Goal: Information Seeking & Learning: Learn about a topic

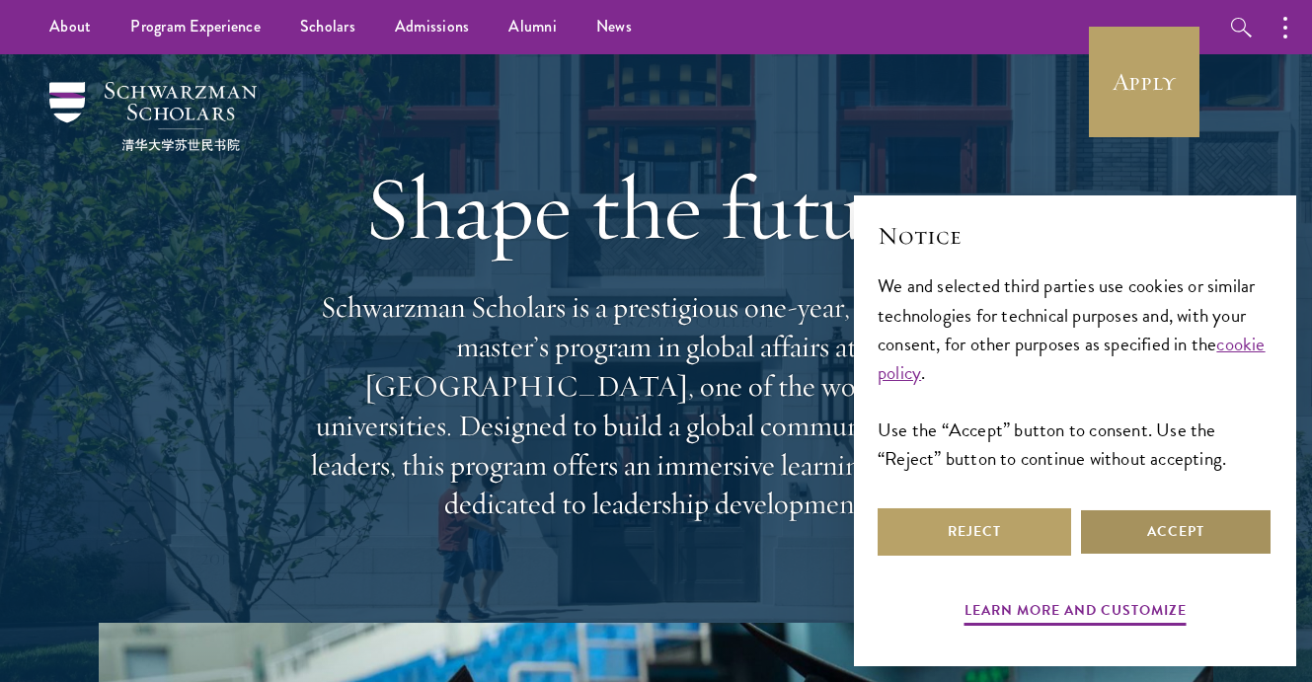
click at [1123, 529] on button "Accept" at bounding box center [1175, 531] width 193 height 47
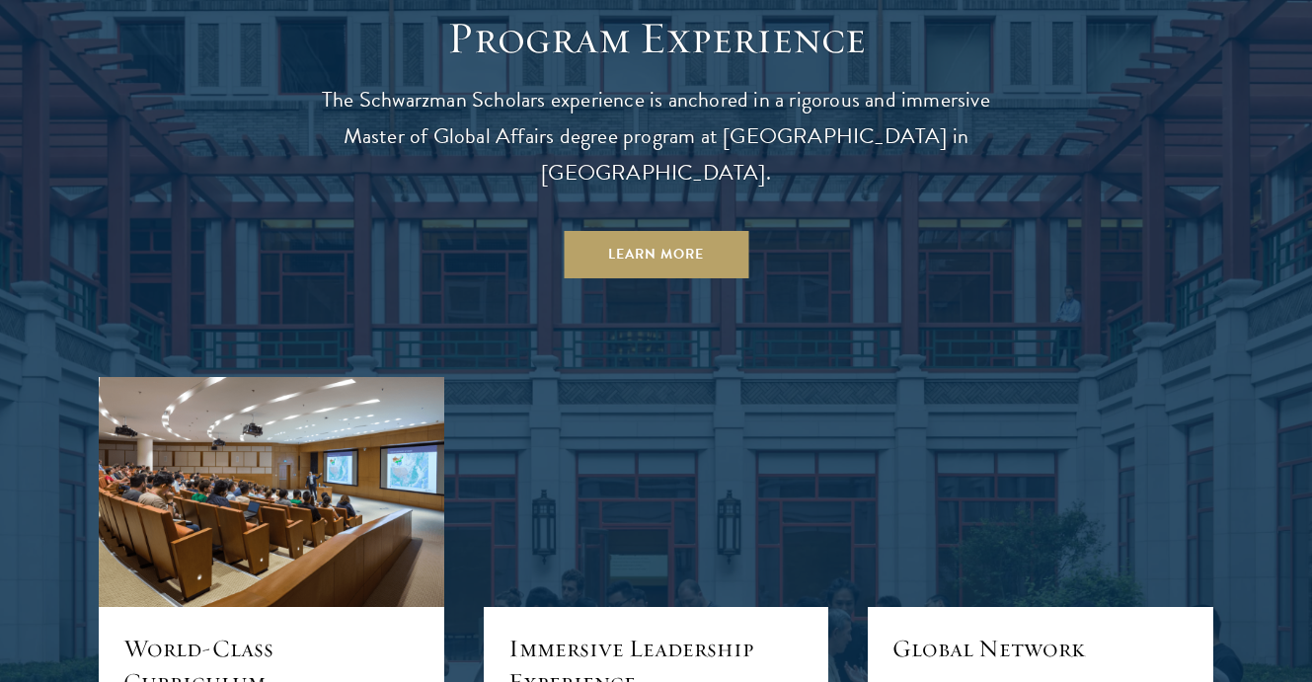
scroll to position [1767, 0]
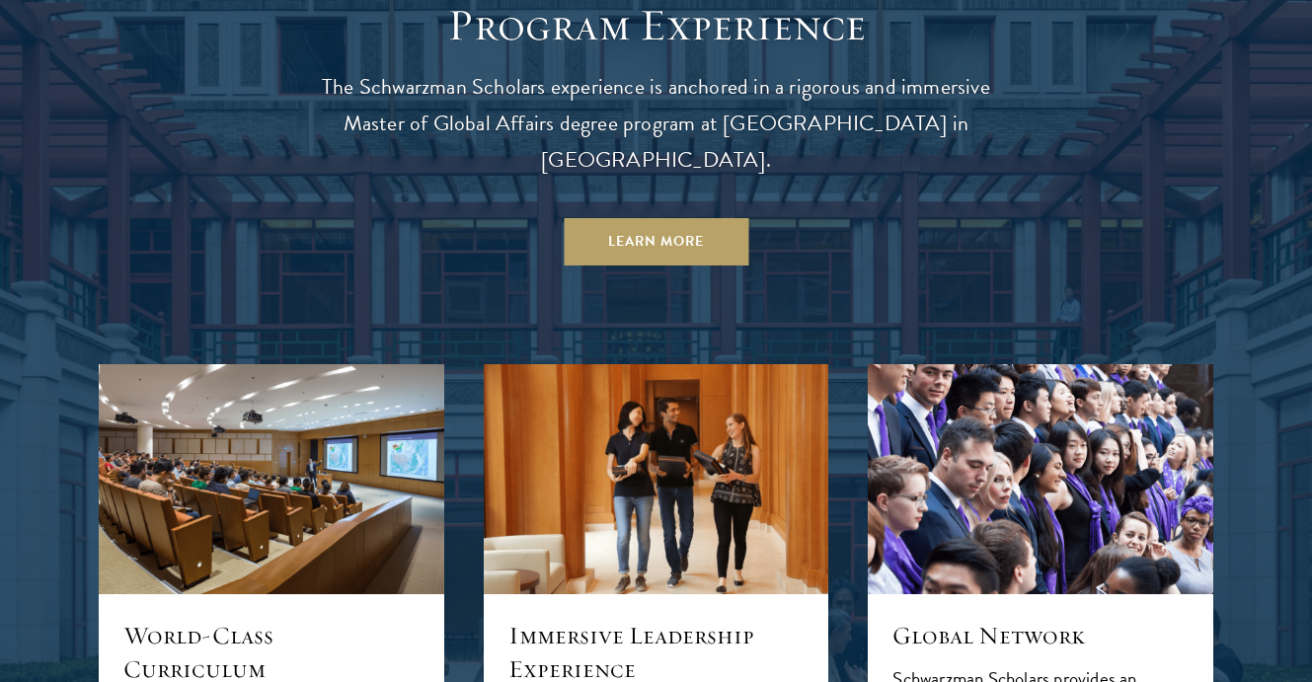
click at [966, 78] on p "The Schwarzman Scholars experience is anchored in a rigorous and immersive Mast…" at bounding box center [656, 124] width 711 height 110
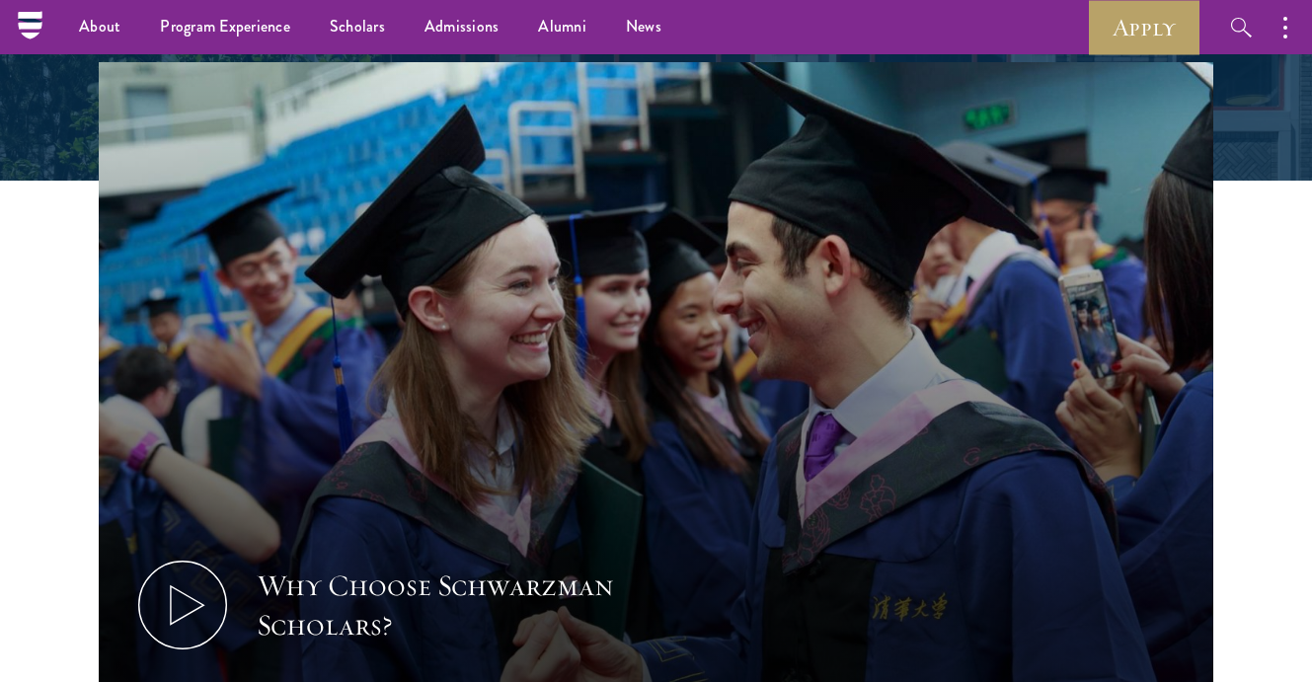
scroll to position [0, 0]
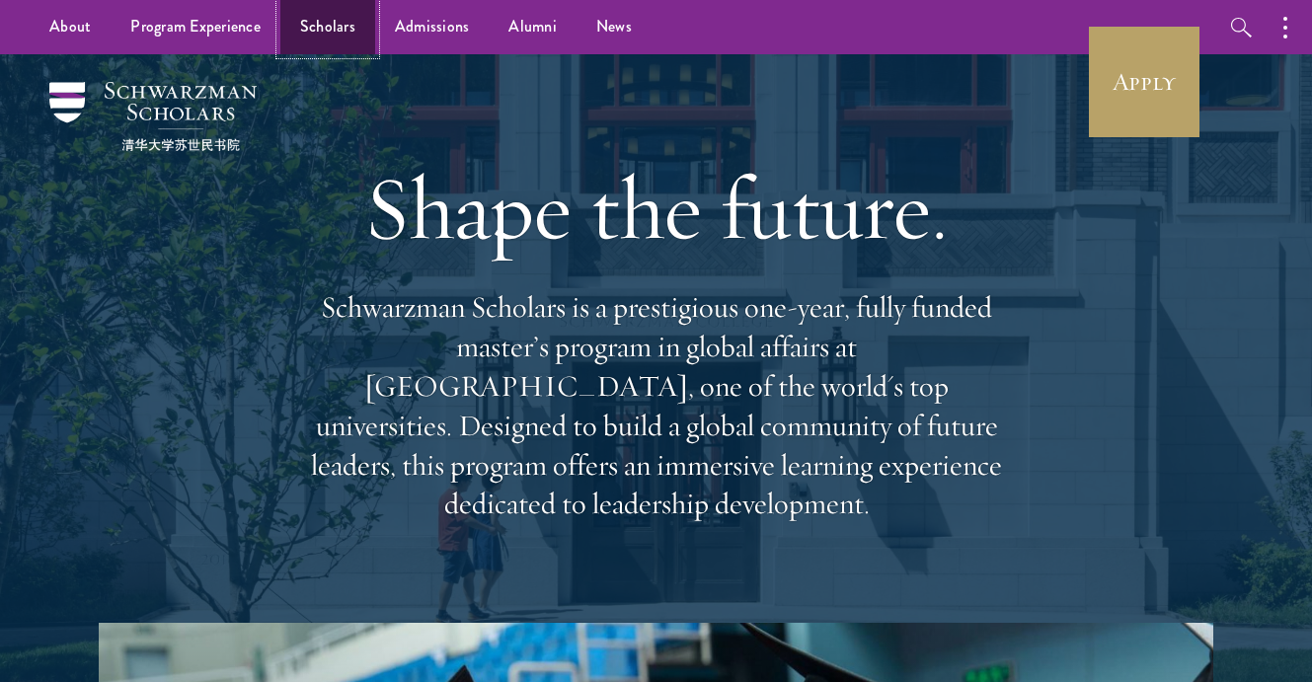
click at [323, 17] on link "Scholars" at bounding box center [327, 27] width 95 height 54
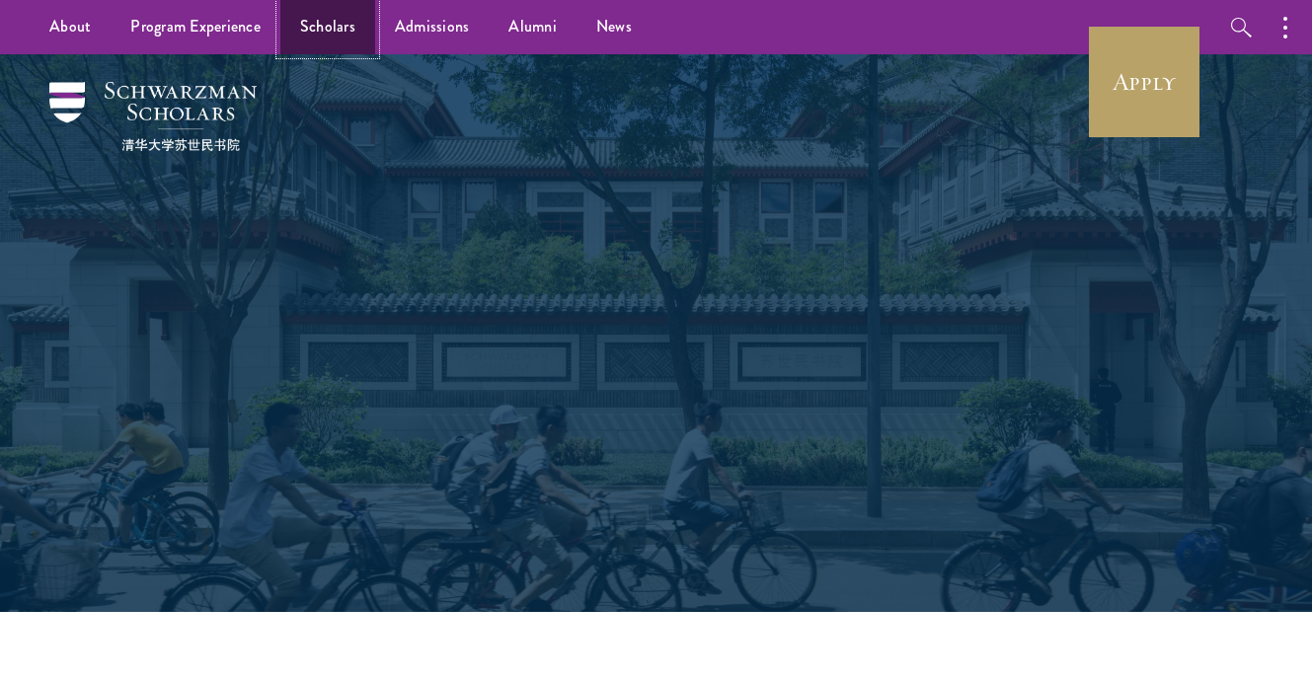
click at [323, 34] on link "Scholars" at bounding box center [327, 27] width 95 height 54
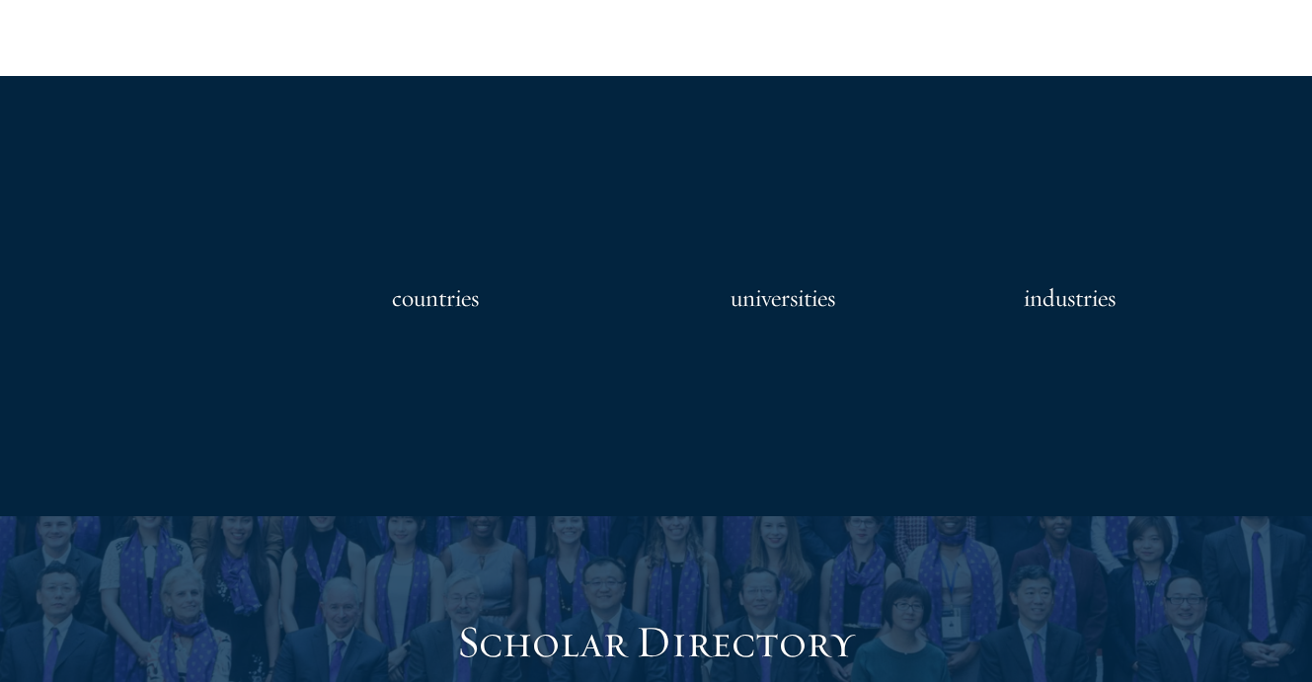
scroll to position [2056, 0]
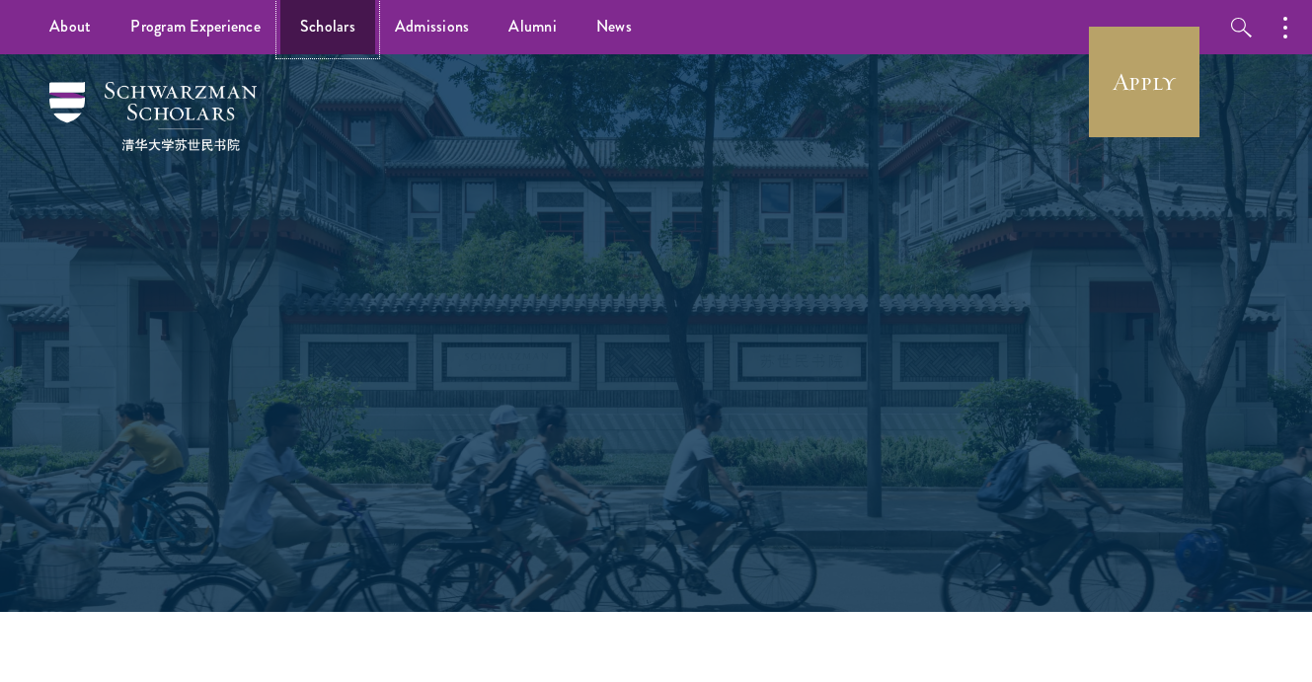
click at [335, 36] on link "Scholars" at bounding box center [327, 27] width 95 height 54
